Goal: Task Accomplishment & Management: Complete application form

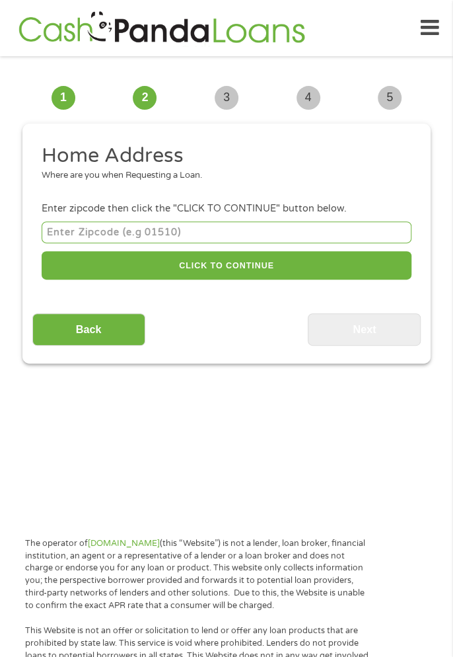
scroll to position [10, 0]
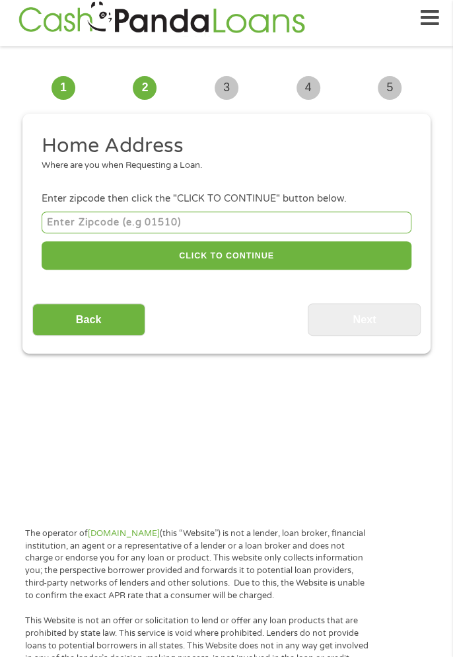
click at [113, 218] on input "number" at bounding box center [227, 222] width 370 height 22
type input "45680"
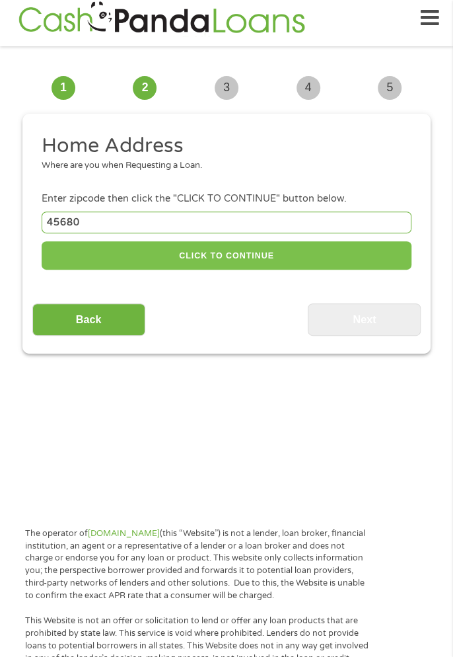
click at [146, 262] on button "CLICK TO CONTINUE" at bounding box center [227, 255] width 370 height 28
type input "45680"
type input "[GEOGRAPHIC_DATA]"
select select "[US_STATE]"
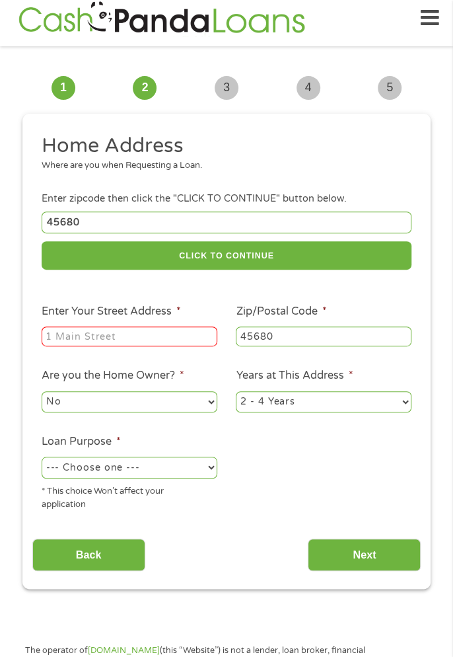
click at [120, 337] on input "Enter Your Street Address *" at bounding box center [130, 336] width 176 height 20
type input "[STREET_ADDRESS]"
click at [167, 406] on select "No Yes" at bounding box center [130, 401] width 176 height 21
select select "yes"
click at [42, 392] on select "No Yes" at bounding box center [130, 401] width 176 height 21
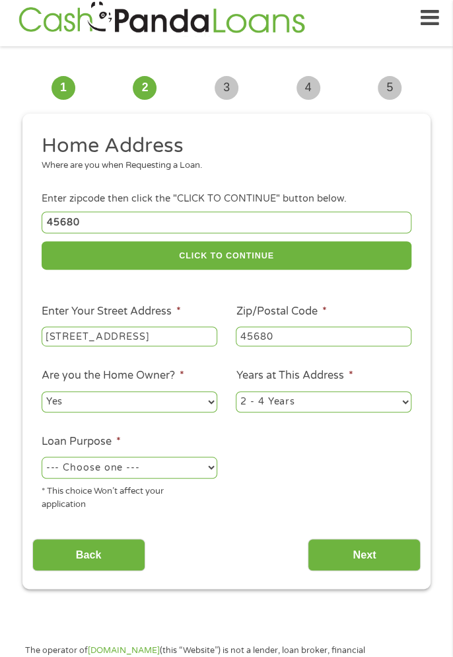
click at [180, 476] on select "--- Choose one --- Pay Bills Debt Consolidation Home Improvement Major Purchase…" at bounding box center [130, 467] width 176 height 21
select select "debtconsolidation"
click at [42, 459] on select "--- Choose one --- Pay Bills Debt Consolidation Home Improvement Major Purchase…" at bounding box center [130, 467] width 176 height 21
click at [352, 566] on input "Next" at bounding box center [364, 555] width 113 height 32
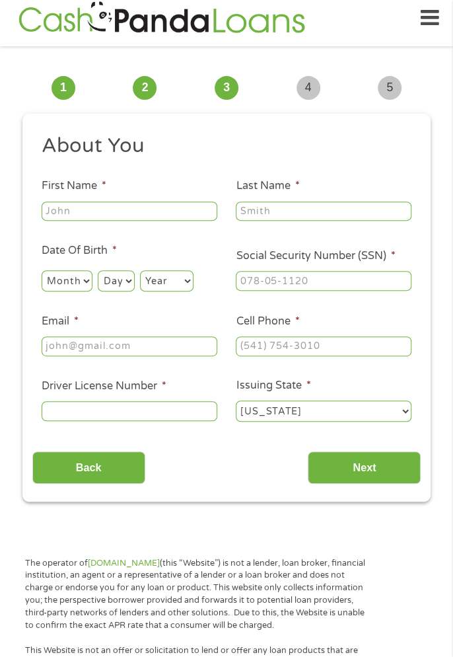
scroll to position [5, 5]
click at [118, 207] on input "First Name *" at bounding box center [130, 212] width 176 height 20
type input "[PERSON_NAME]"
type input "[EMAIL_ADDRESS][DOMAIN_NAME]"
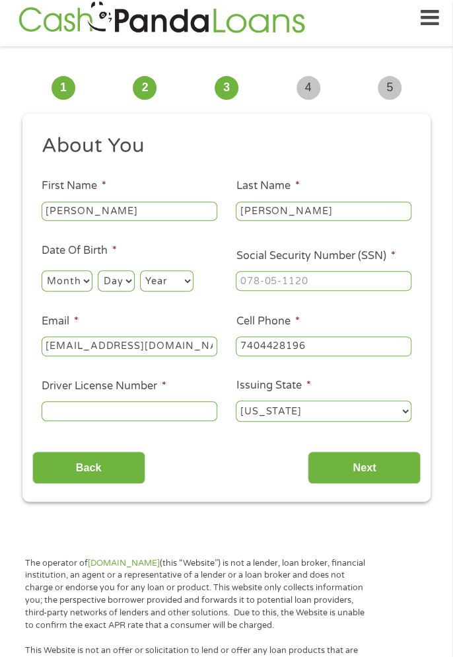
type input "[PHONE_NUMBER]"
click at [78, 289] on select "Month 1 2 3 4 5 6 7 8 9 10 11 12" at bounding box center [67, 280] width 51 height 21
select select "5"
click at [42, 271] on select "Month 1 2 3 4 5 6 7 8 9 10 11 12" at bounding box center [67, 280] width 51 height 21
click at [110, 278] on select "Day 1 2 3 4 5 6 7 8 9 10 11 12 13 14 15 16 17 18 19 20 21 22 23 24 25 26 27 28 …" at bounding box center [116, 280] width 36 height 21
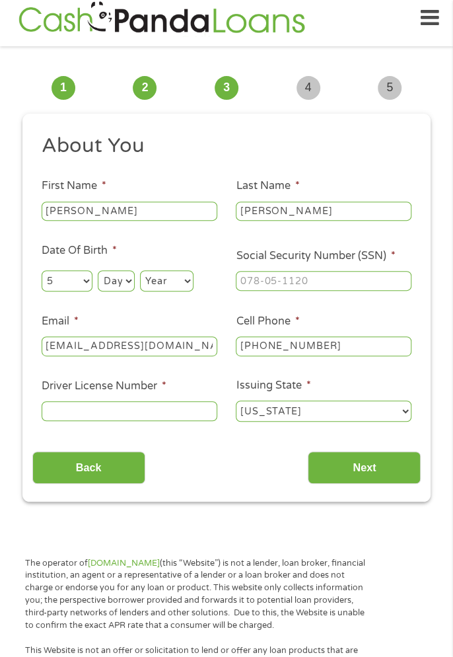
select select "29"
click at [98, 271] on select "Day 1 2 3 4 5 6 7 8 9 10 11 12 13 14 15 16 17 18 19 20 21 22 23 24 25 26 27 28 …" at bounding box center [116, 280] width 36 height 21
click at [180, 291] on select "Year [DATE] 2006 2005 2004 2003 2002 2001 2000 1999 1998 1997 1996 1995 1994 19…" at bounding box center [167, 280] width 54 height 21
select select "1951"
click at [141, 271] on select "Year [DATE] 2006 2005 2004 2003 2002 2001 2000 1999 1998 1997 1996 1995 1994 19…" at bounding box center [167, 280] width 54 height 21
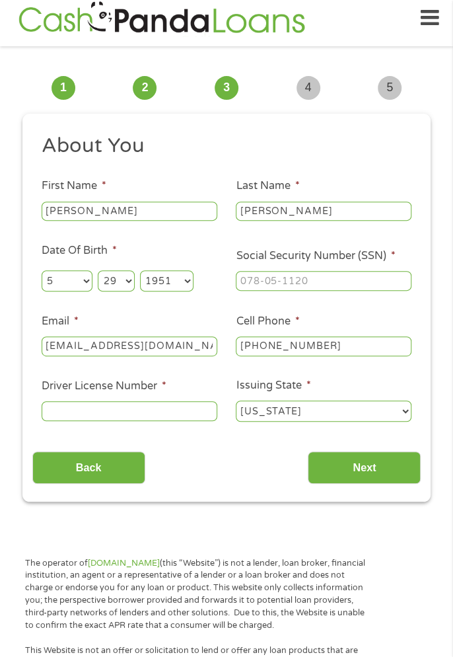
click at [274, 281] on input "Social Security Number (SSN) *" at bounding box center [324, 281] width 176 height 20
type input "400-76-2___"
click at [208, 17] on img at bounding box center [162, 18] width 295 height 38
click at [275, 284] on input "Social Security Number (SSN) *" at bounding box center [324, 281] width 176 height 20
type input "400-76-2464"
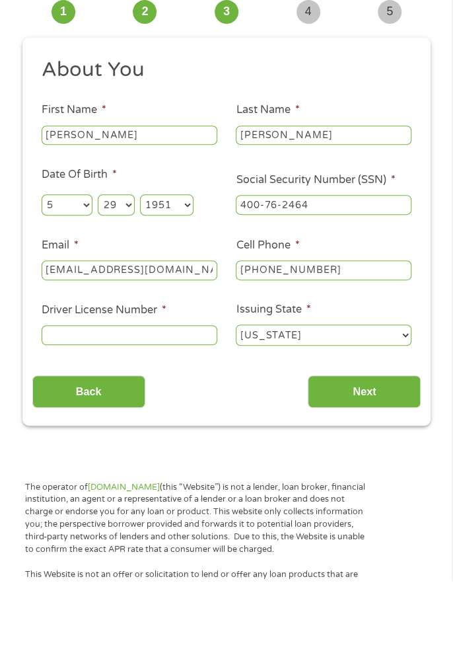
scroll to position [10, 0]
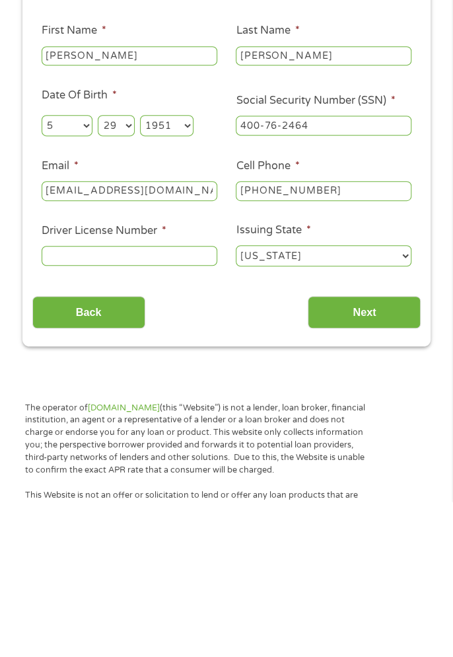
click at [122, 407] on input "Driver License Number *" at bounding box center [130, 411] width 176 height 20
click at [81, 414] on input "Rr" at bounding box center [130, 411] width 176 height 20
click at [124, 416] on input "RR" at bounding box center [130, 411] width 176 height 20
click at [109, 416] on input "RR" at bounding box center [130, 411] width 176 height 20
click at [140, 418] on input "RR" at bounding box center [130, 411] width 176 height 20
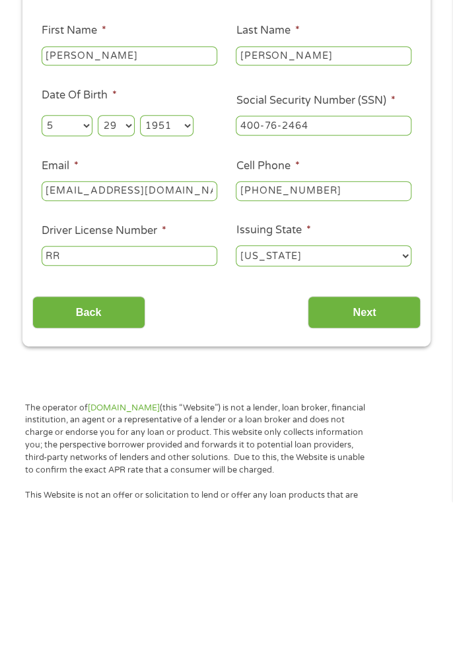
click at [178, 416] on input "RR" at bounding box center [130, 411] width 176 height 20
type input "RR412180"
click at [388, 472] on input "Next" at bounding box center [364, 467] width 113 height 32
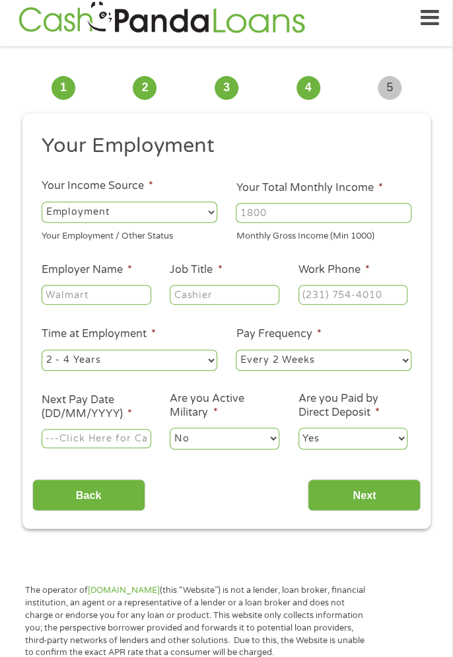
scroll to position [5, 5]
click at [263, 207] on input "Your Total Monthly Income *" at bounding box center [324, 213] width 176 height 20
type input "1300"
click at [120, 292] on input "Employer Name *" at bounding box center [97, 295] width 110 height 20
click at [56, 289] on input "UsA" at bounding box center [97, 295] width 110 height 20
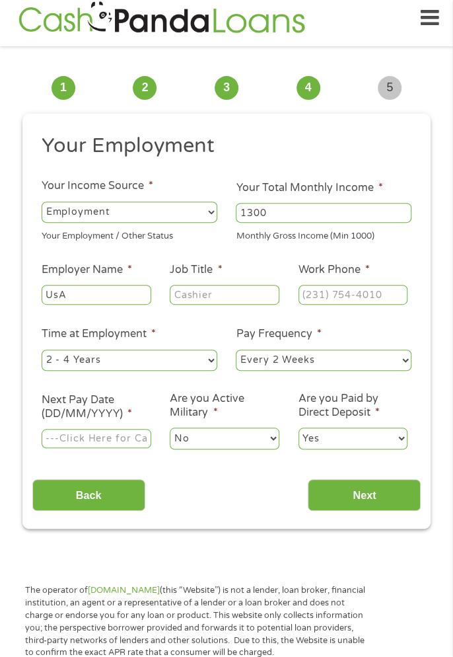
click at [59, 291] on input "UsA" at bounding box center [97, 295] width 110 height 20
type input "[GEOGRAPHIC_DATA]"
click at [251, 291] on input "Job Title *" at bounding box center [225, 295] width 110 height 20
click at [191, 363] on select "--- Choose one --- 1 Year or less 1 - 2 Years 2 - 4 Years Over 4 Years" at bounding box center [130, 360] width 176 height 21
select select "60months"
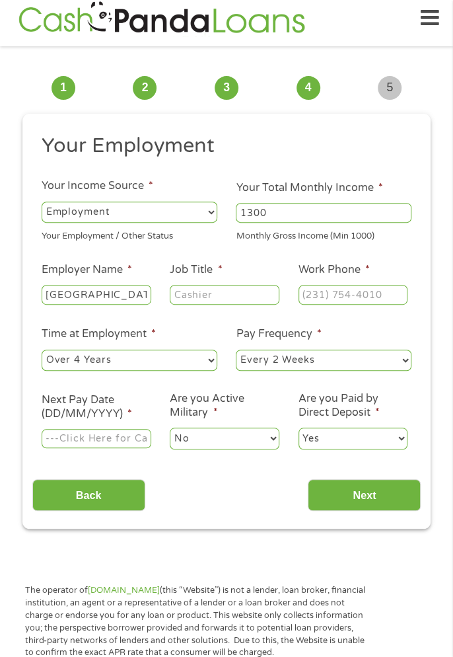
click at [42, 350] on select "--- Choose one --- 1 Year or less 1 - 2 Years 2 - 4 Years Over 4 Years" at bounding box center [130, 360] width 176 height 21
click at [400, 366] on select "--- Choose one --- Every 2 Weeks Every Week Monthly Semi-Monthly" at bounding box center [324, 360] width 176 height 21
select select "semimonthly"
click at [236, 350] on select "--- Choose one --- Every 2 Weeks Every Week Monthly Semi-Monthly" at bounding box center [324, 360] width 176 height 21
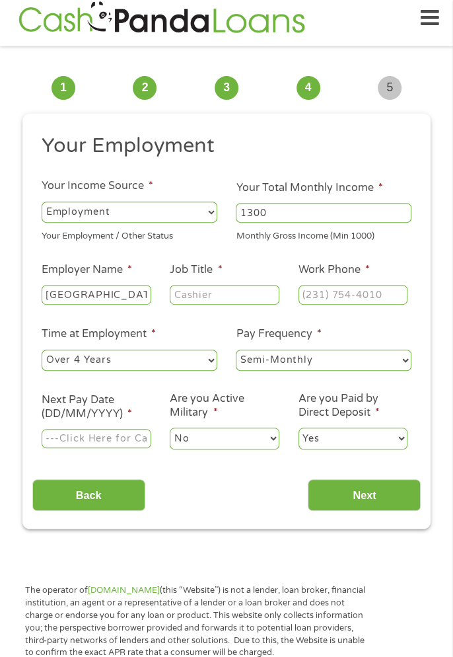
click at [129, 430] on input "Next Pay Date (DD/MM/YYYY) *" at bounding box center [97, 439] width 110 height 20
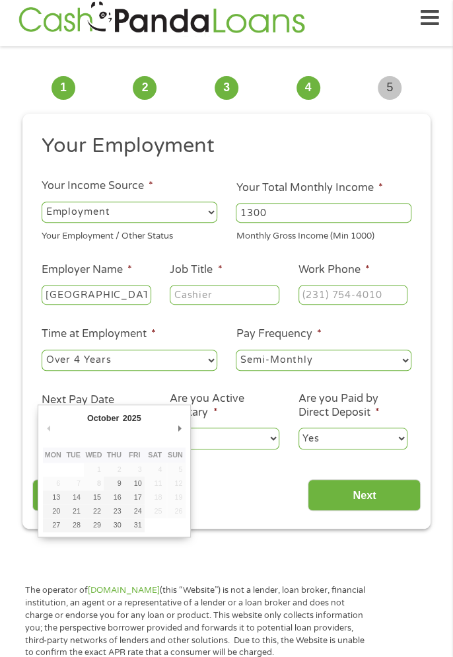
type input "[DATE]"
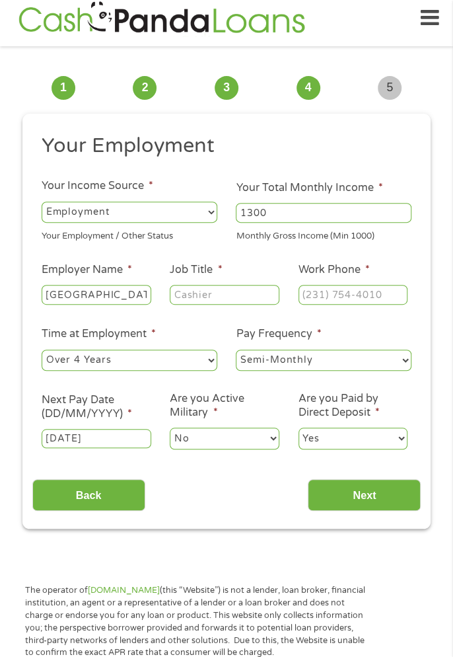
click at [252, 300] on input "Job Title *" at bounding box center [225, 295] width 110 height 20
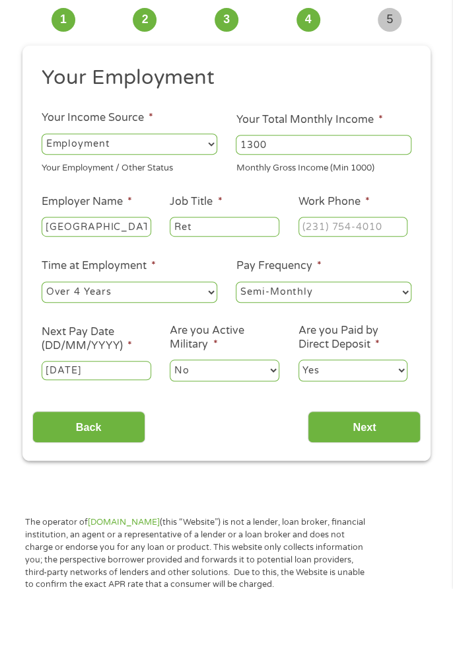
scroll to position [10, 0]
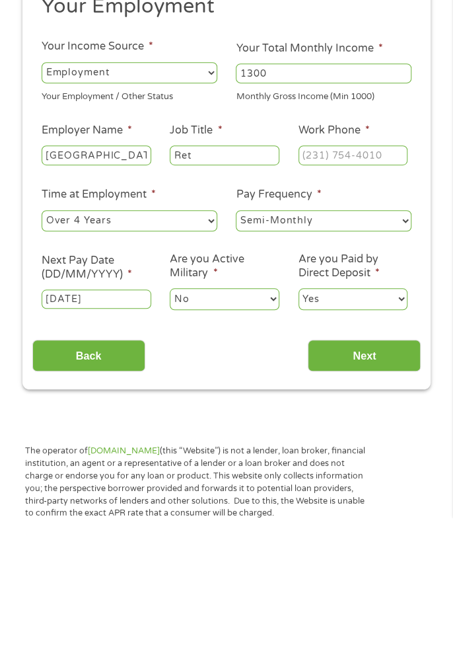
type input "Ret"
click at [397, 502] on input "Next" at bounding box center [364, 495] width 113 height 32
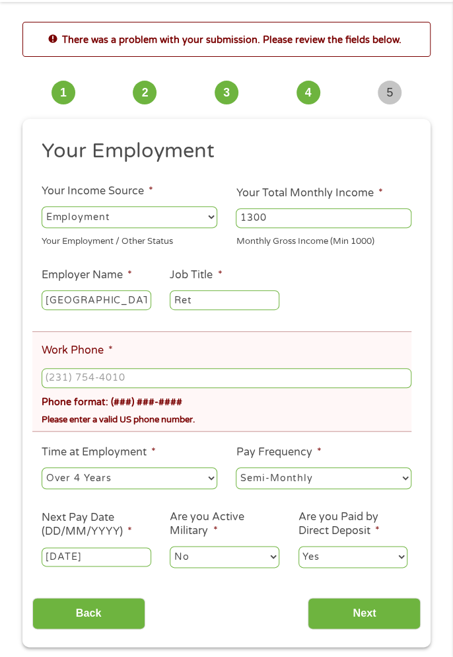
scroll to position [67, 0]
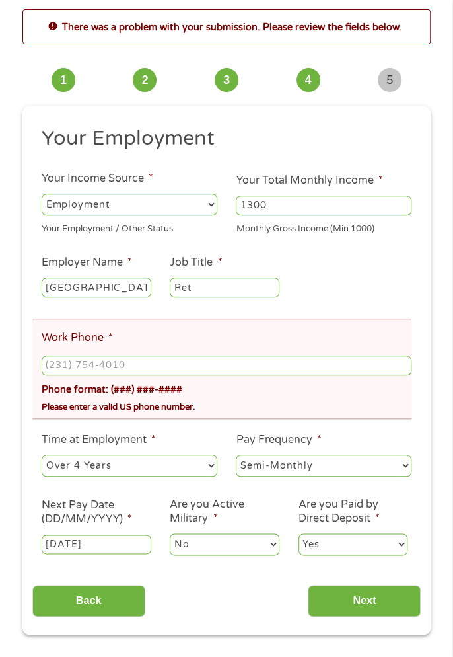
click at [115, 369] on input "Work Phone *" at bounding box center [227, 365] width 370 height 20
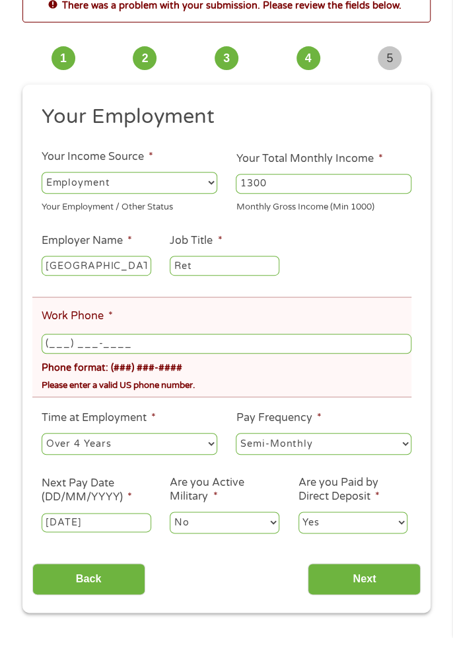
scroll to position [77, 0]
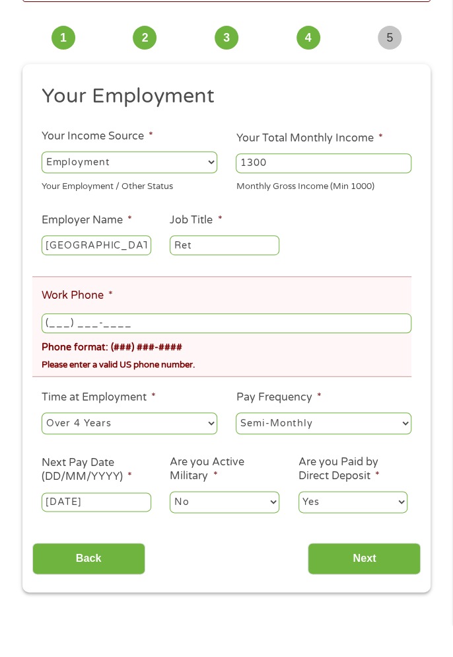
click at [70, 354] on input "(___) ___-____" at bounding box center [227, 355] width 370 height 20
click at [54, 355] on input "(___) 740-4428" at bounding box center [227, 355] width 370 height 20
click at [68, 354] on input "(_74) 074-0442" at bounding box center [227, 355] width 370 height 20
click at [155, 352] on input "(_74) 007-4044" at bounding box center [227, 355] width 370 height 20
type input "[PHONE_NUMBER]"
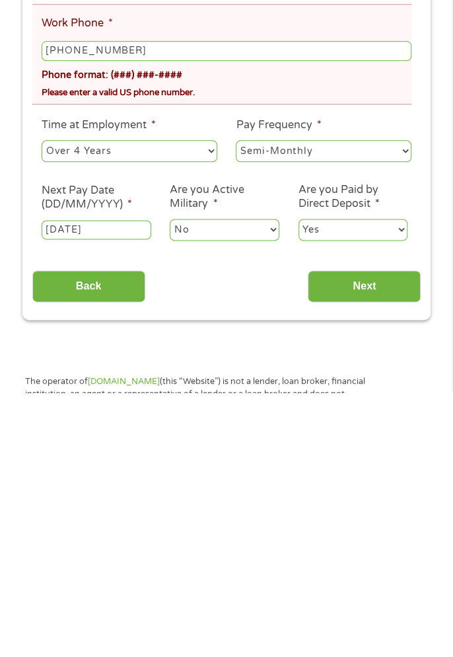
click at [390, 556] on input "Next" at bounding box center [364, 551] width 113 height 32
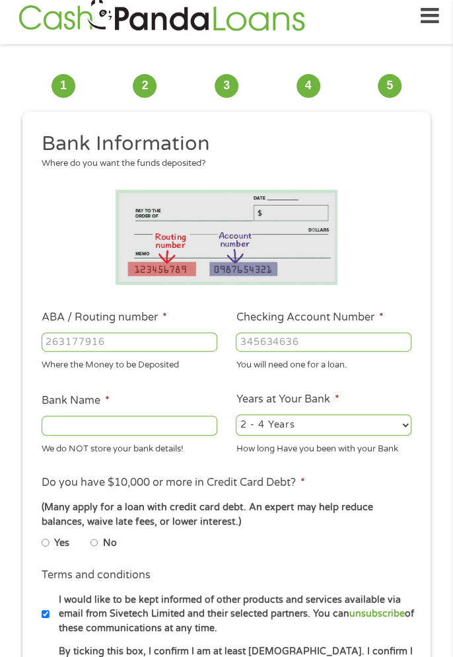
scroll to position [10, 0]
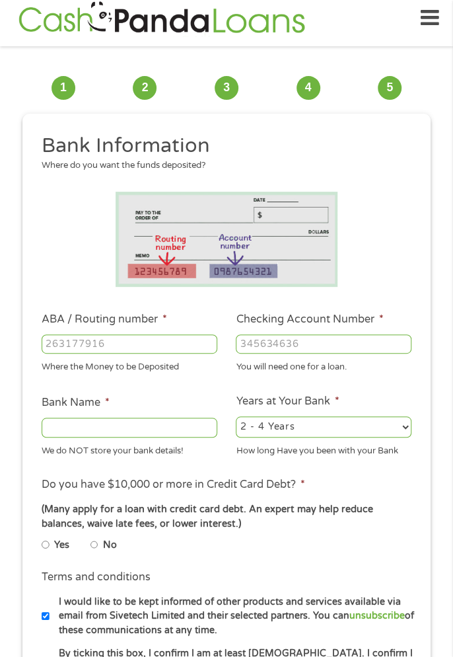
click at [185, 349] on input "ABA / Routing number *" at bounding box center [130, 344] width 176 height 20
type input "103100195"
type input "CENTRAL NATIONAL BANK TRUST"
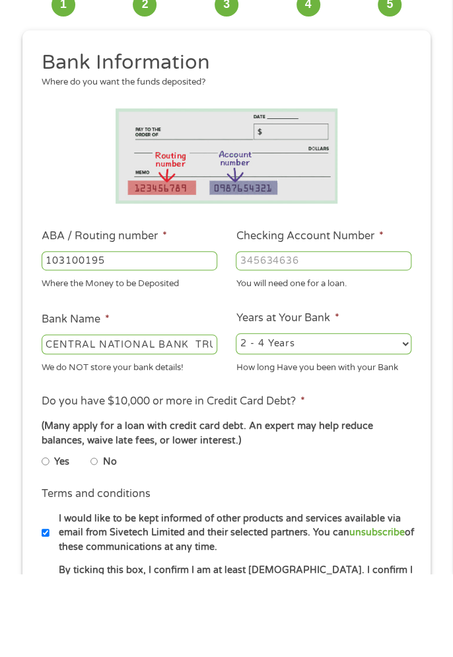
type input "103100195"
click at [374, 347] on input "Checking Account Number *" at bounding box center [324, 344] width 176 height 20
click at [381, 346] on input "Checking Account Number *" at bounding box center [324, 344] width 176 height 20
click at [300, 338] on input "Checking Account Number *" at bounding box center [324, 344] width 176 height 20
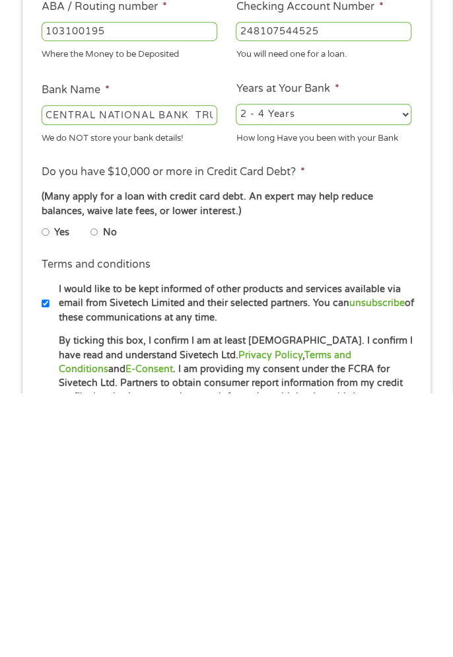
scroll to position [61, 0]
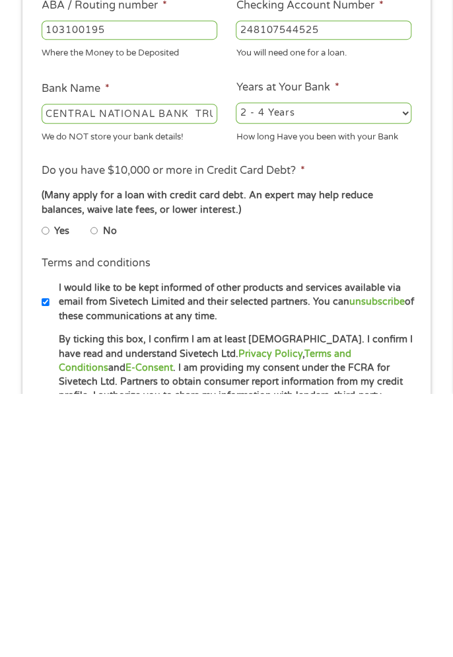
type input "248107544525"
click at [44, 501] on input "Yes" at bounding box center [46, 494] width 8 height 16
radio input "true"
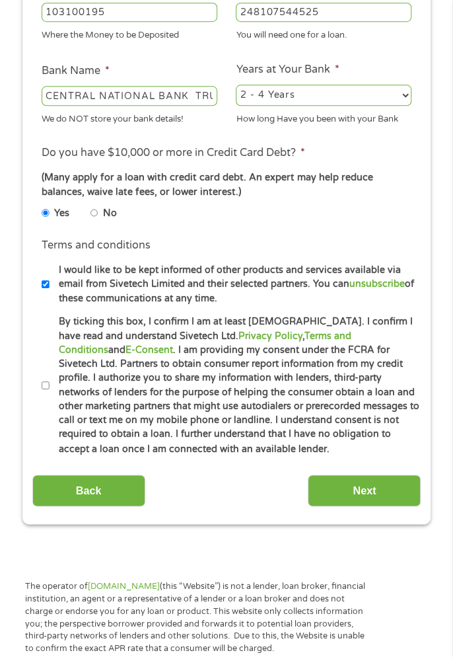
scroll to position [344, 0]
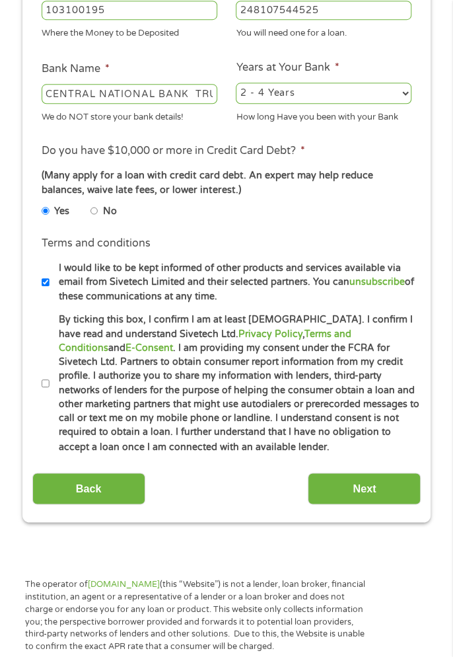
click at [46, 391] on input "By ticking this box, I confirm I am at least [DEMOGRAPHIC_DATA]. I confirm I ha…" at bounding box center [46, 383] width 8 height 16
checkbox input "true"
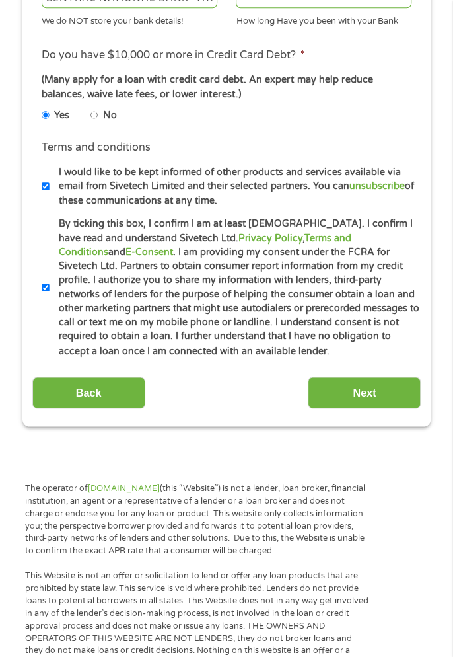
scroll to position [443, 0]
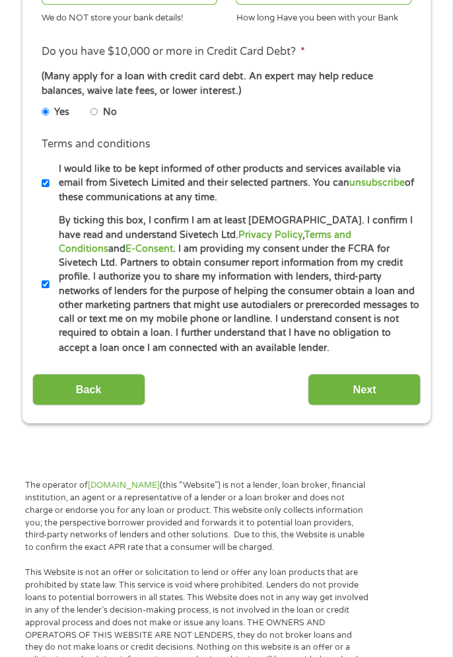
click at [370, 406] on input "Next" at bounding box center [364, 389] width 113 height 32
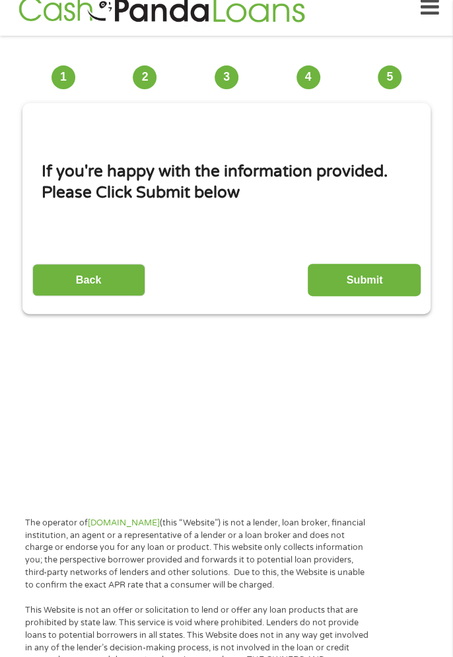
scroll to position [10, 0]
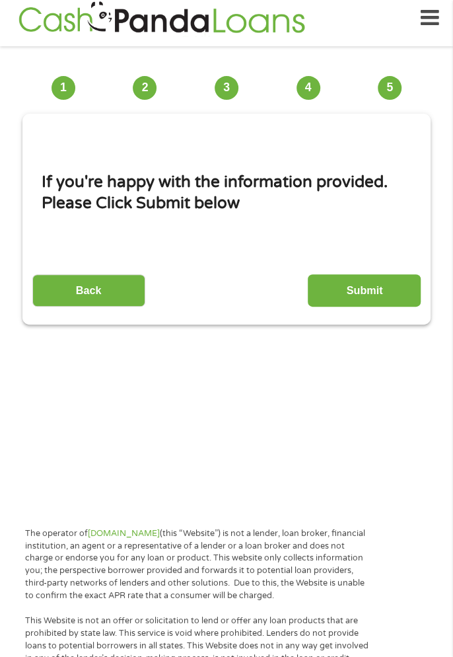
click at [381, 287] on input "Submit" at bounding box center [364, 290] width 113 height 32
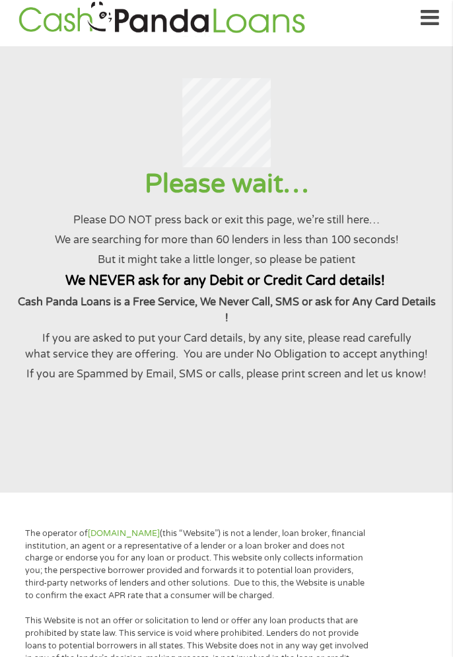
scroll to position [0, 0]
